Goal: Information Seeking & Learning: Learn about a topic

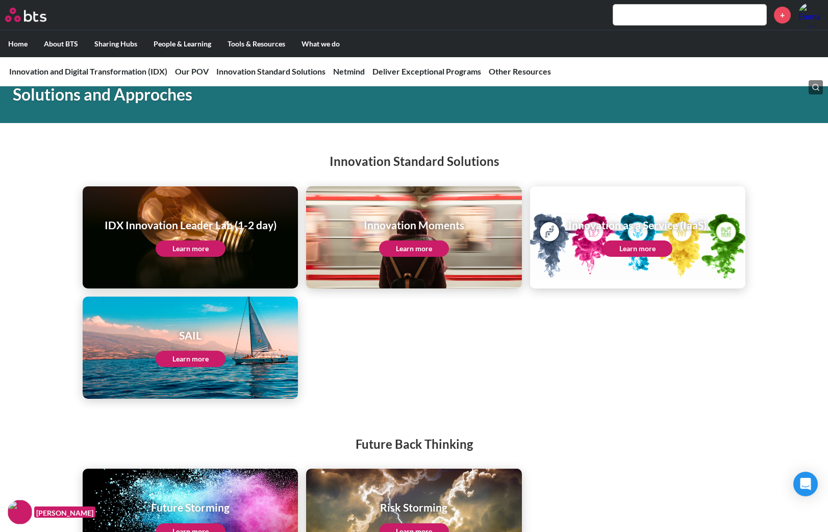
scroll to position [1173, 0]
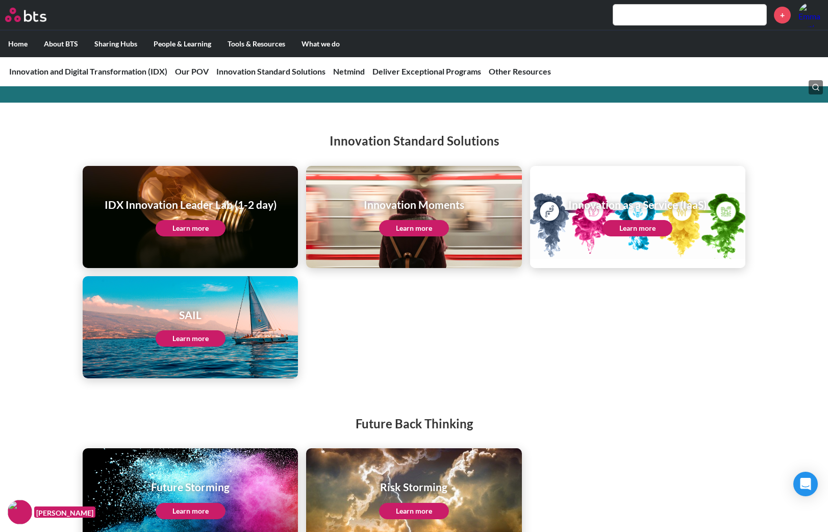
click at [194, 226] on link "Learn more" at bounding box center [191, 228] width 70 height 16
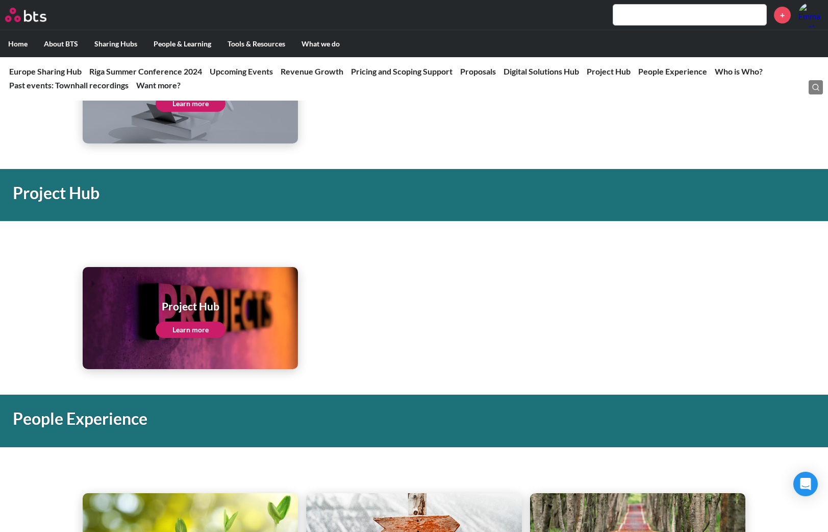
scroll to position [2091, 0]
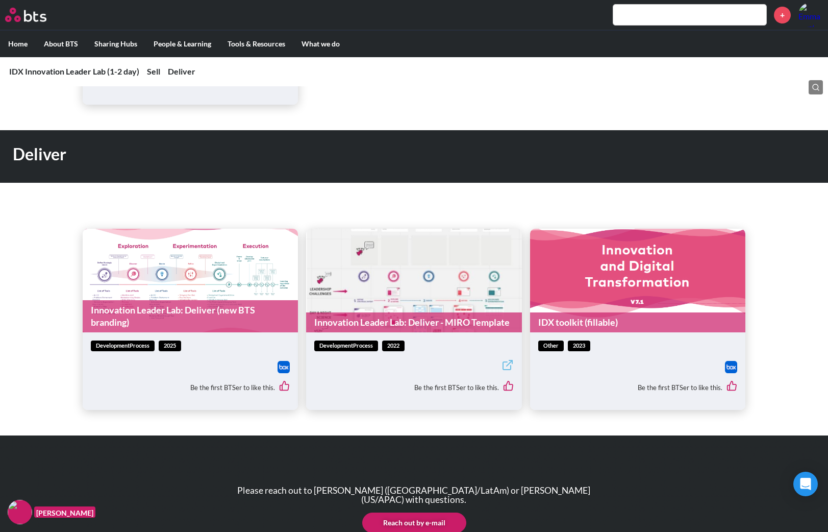
scroll to position [714, 0]
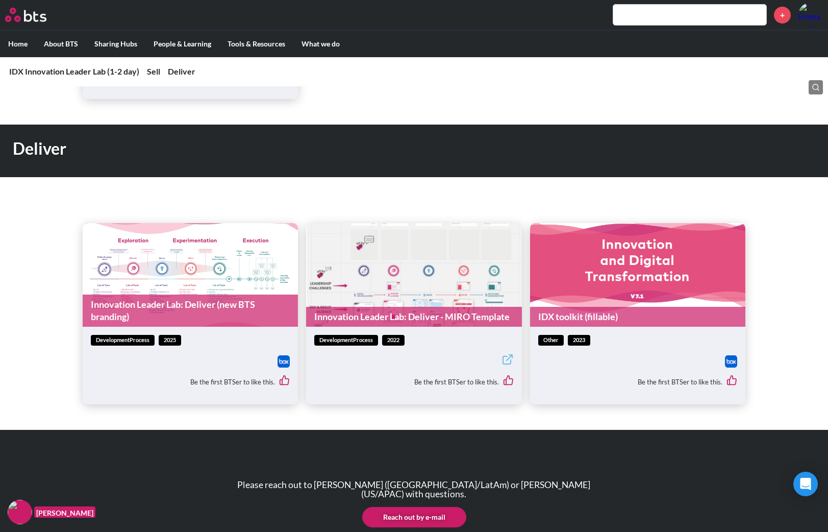
click at [284, 360] on img at bounding box center [283, 361] width 12 height 12
click at [729, 361] on img at bounding box center [731, 361] width 12 height 12
